Goal: Check status

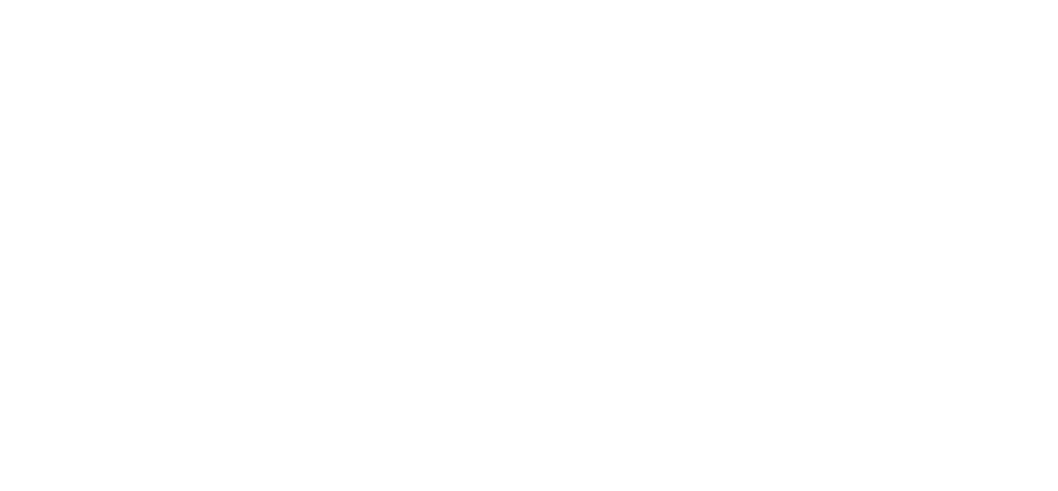
click at [400, 0] on html at bounding box center [529, 0] width 1058 height 0
